Goal: Browse casually

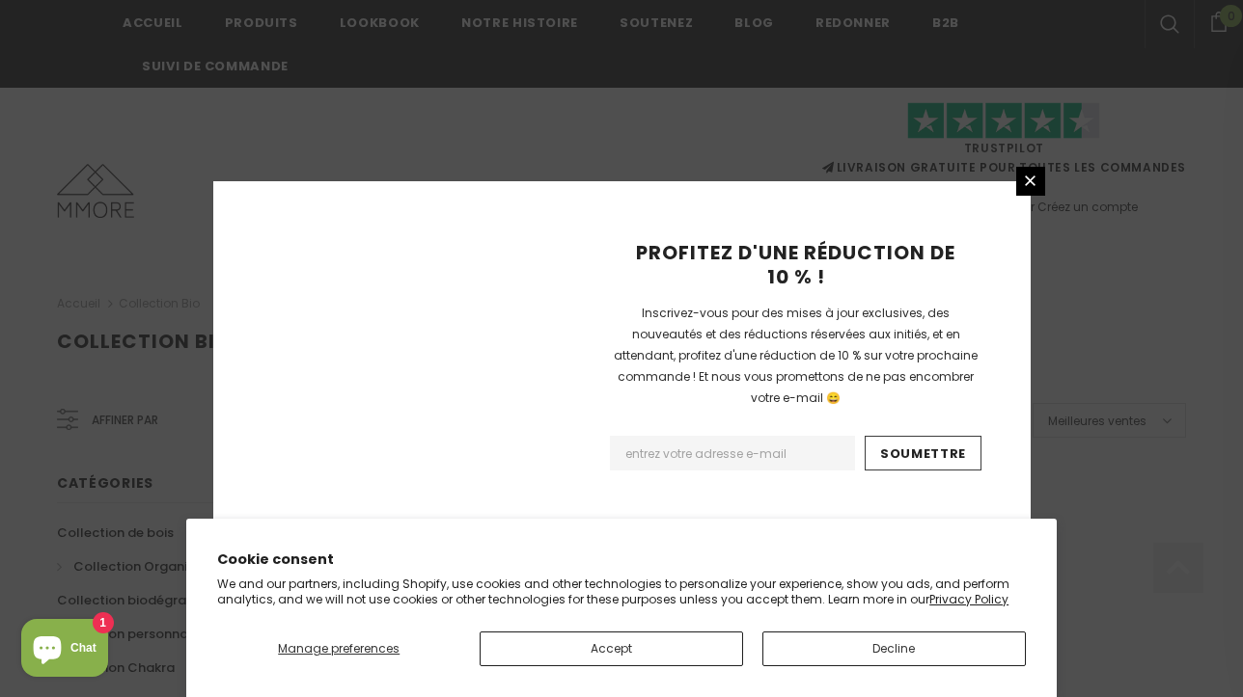
scroll to position [1366, 0]
